Goal: Task Accomplishment & Management: Manage account settings

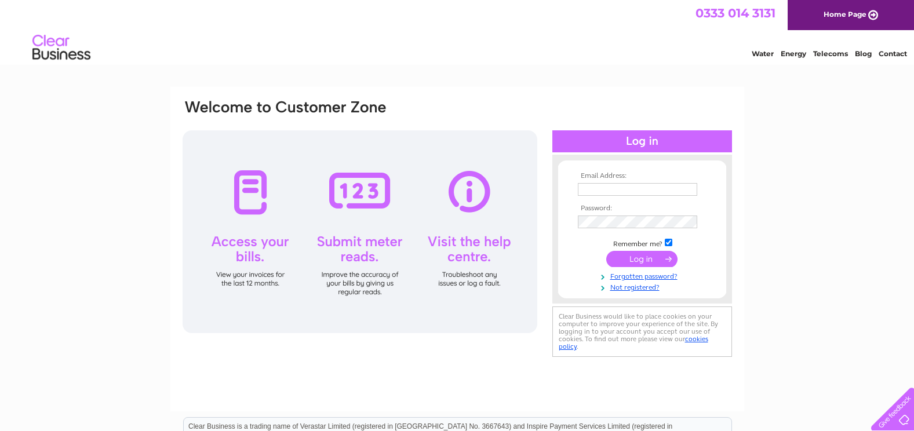
type input "[PERSON_NAME][EMAIL_ADDRESS][DOMAIN_NAME]"
click at [642, 258] on input "submit" at bounding box center [641, 259] width 71 height 16
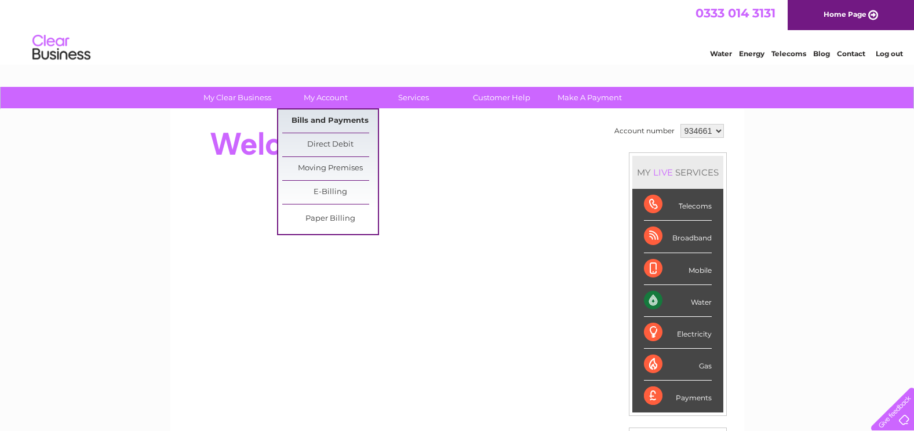
click at [340, 125] on link "Bills and Payments" at bounding box center [330, 121] width 96 height 23
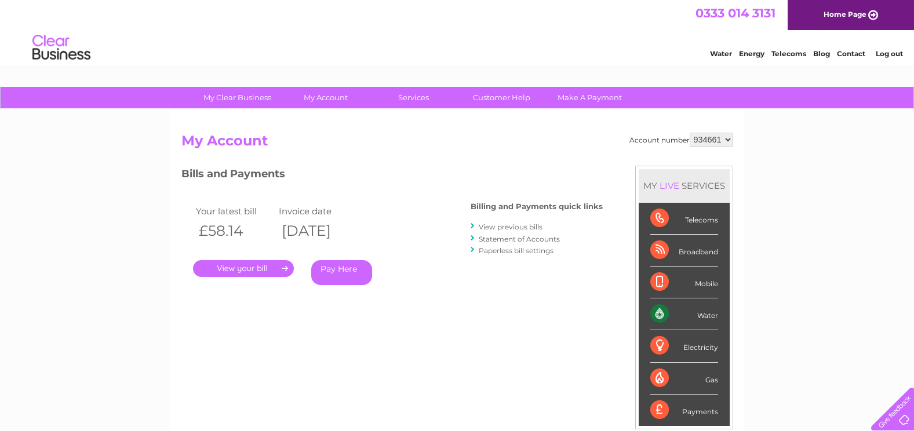
click at [247, 267] on link "." at bounding box center [243, 268] width 101 height 17
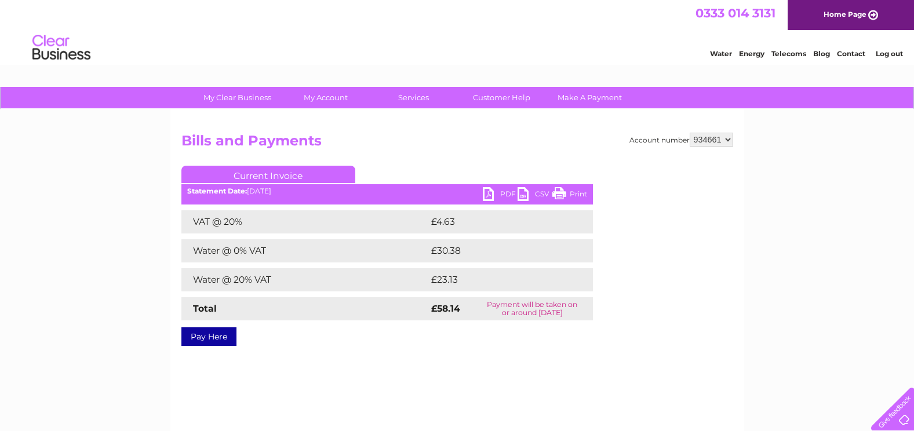
click at [493, 196] on link "PDF" at bounding box center [500, 195] width 35 height 17
click at [893, 54] on link "Log out" at bounding box center [889, 53] width 27 height 9
